Goal: Task Accomplishment & Management: Use online tool/utility

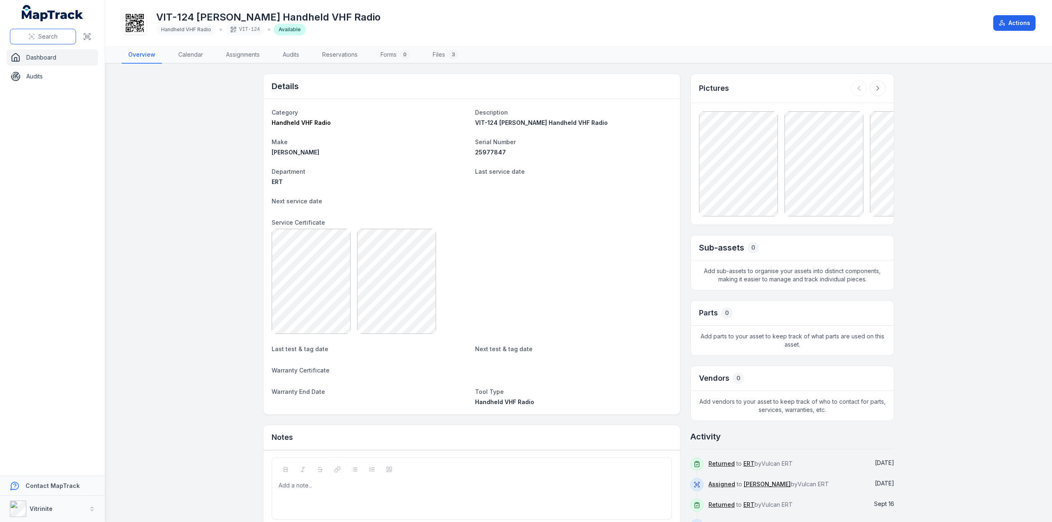
click at [44, 33] on span "Search" at bounding box center [47, 36] width 19 height 8
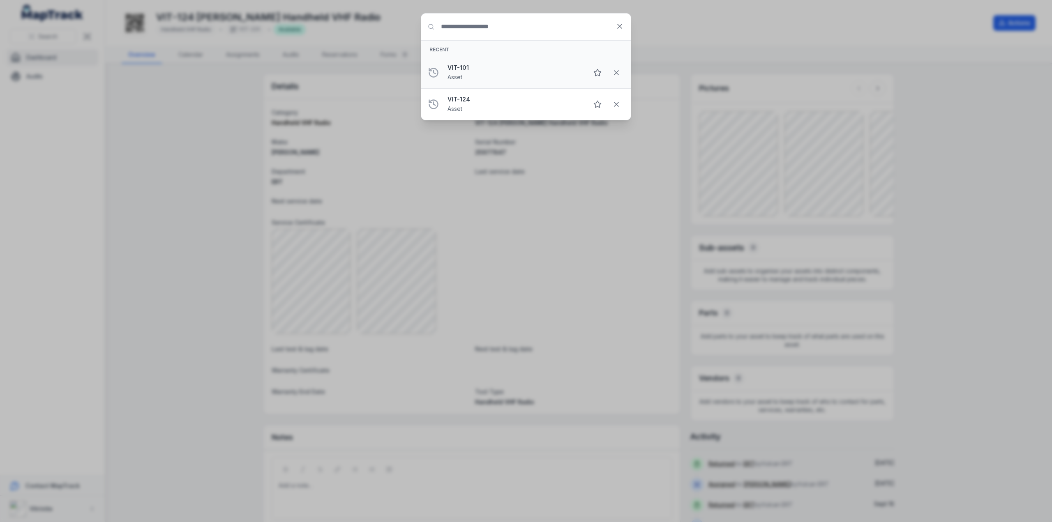
click at [470, 73] on div "VIT-101 Asset" at bounding box center [515, 73] width 134 height 18
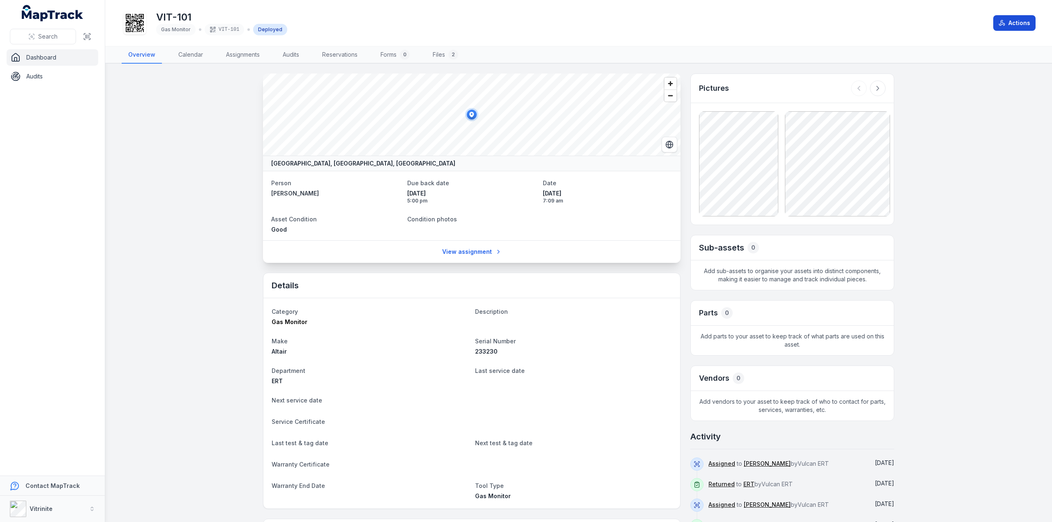
click at [1011, 20] on button "Actions" at bounding box center [1014, 23] width 42 height 16
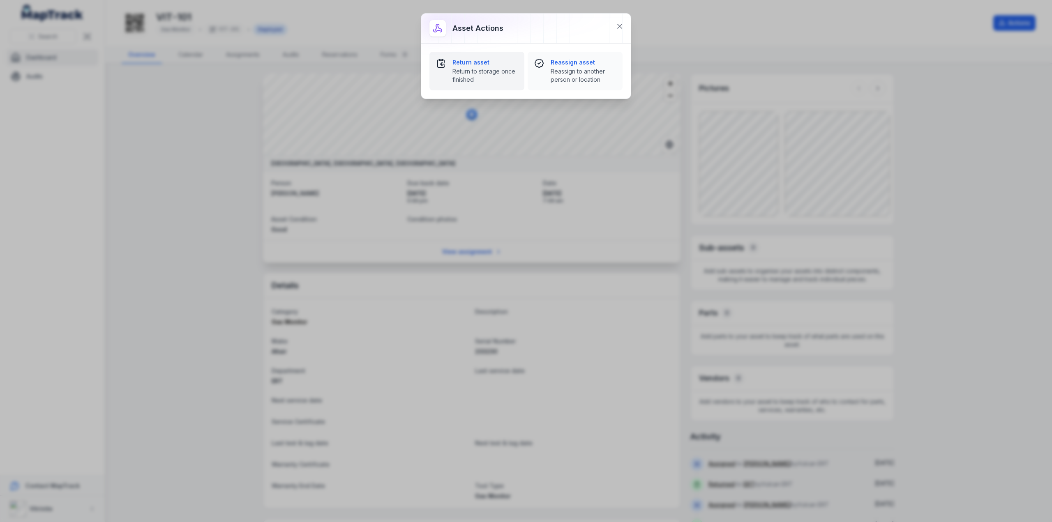
click at [482, 70] on span "Return to storage once finished" at bounding box center [484, 75] width 65 height 16
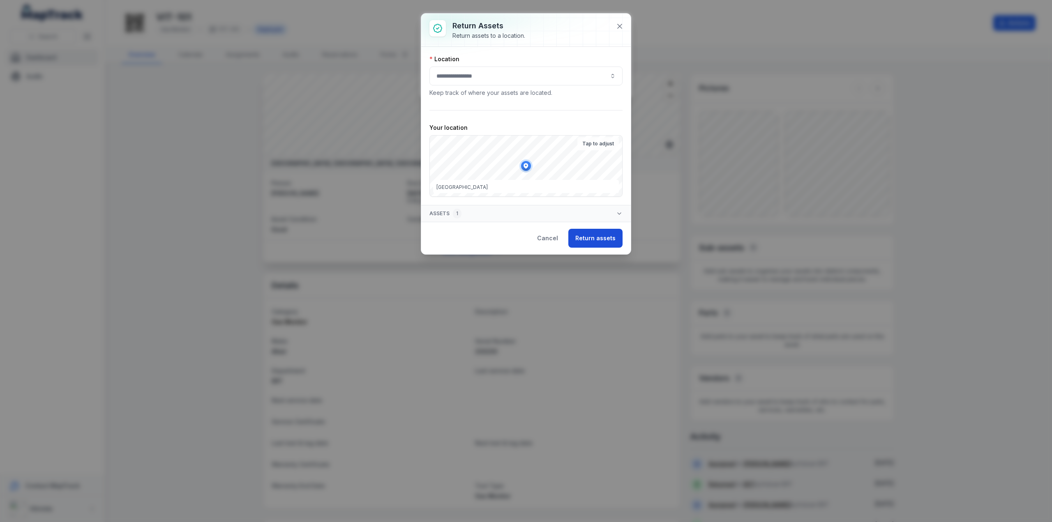
click at [588, 237] on button "Return assets" at bounding box center [595, 238] width 54 height 19
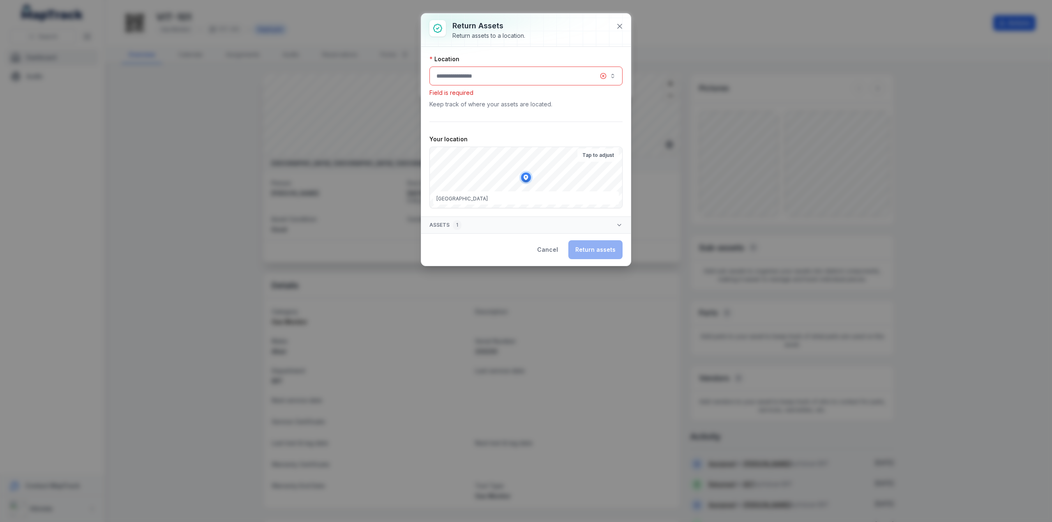
click at [512, 79] on button "button" at bounding box center [525, 76] width 193 height 19
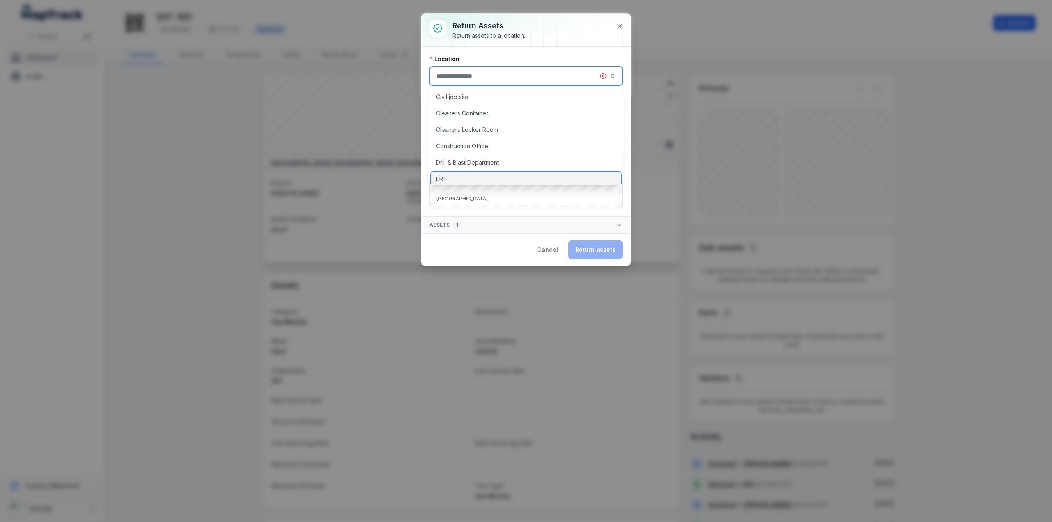
click at [449, 181] on div "ERT" at bounding box center [526, 179] width 190 height 15
type input "***"
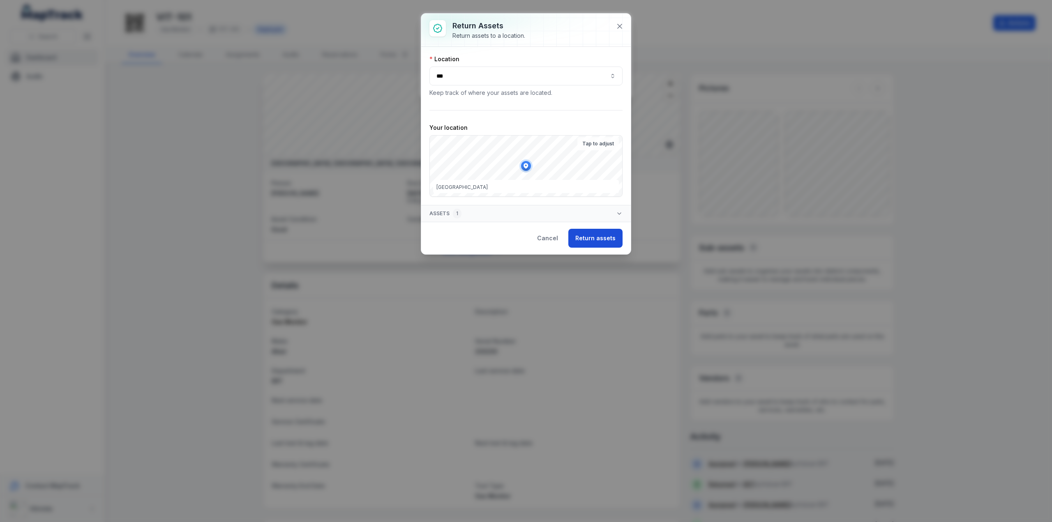
click at [593, 239] on button "Return assets" at bounding box center [595, 238] width 54 height 19
